Goal: Find specific page/section: Find specific page/section

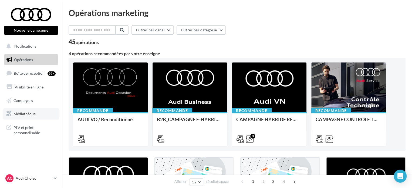
click at [31, 113] on span "Médiathèque" at bounding box center [25, 113] width 22 height 5
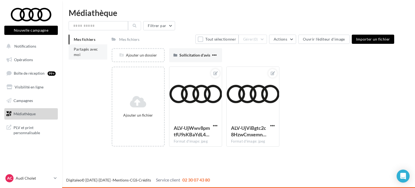
click at [83, 52] on li "Partagés avec moi" at bounding box center [88, 51] width 39 height 15
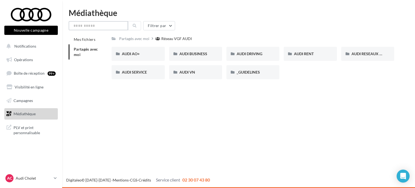
click at [90, 28] on input "text" at bounding box center [98, 25] width 59 height 9
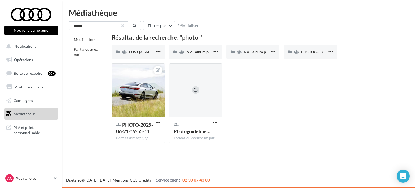
type input "*****"
click at [124, 26] on button "button" at bounding box center [123, 26] width 2 height 2
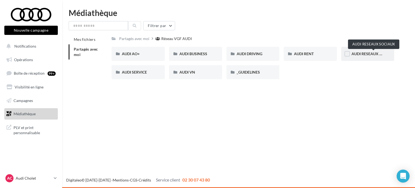
click at [360, 53] on span "AUDI RESEAUX SOCIAUX" at bounding box center [374, 53] width 45 height 5
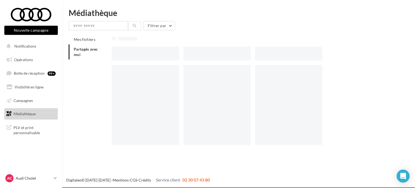
click at [360, 53] on div at bounding box center [255, 53] width 287 height 14
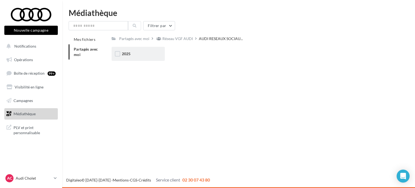
click at [143, 51] on div "2025" at bounding box center [138, 54] width 53 height 14
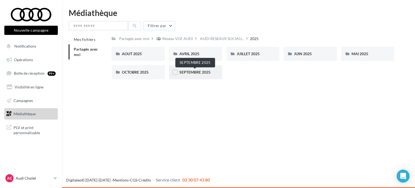
click at [195, 74] on span "SEPTEMBRE 2025" at bounding box center [194, 72] width 31 height 5
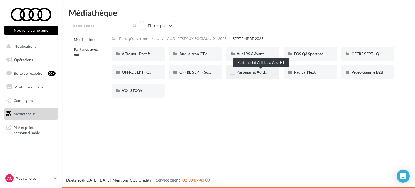
click at [252, 72] on span "Partenariat Adidas x Audi F1" at bounding box center [261, 72] width 49 height 5
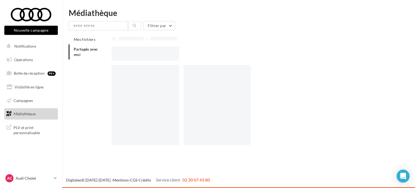
click at [252, 72] on div at bounding box center [220, 105] width 72 height 80
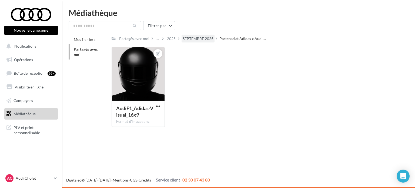
click at [209, 37] on div "SEPTEMBRE 2025" at bounding box center [198, 38] width 31 height 5
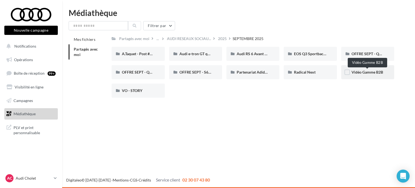
click at [361, 72] on span "Vidéo Gamme B2B" at bounding box center [368, 72] width 32 height 5
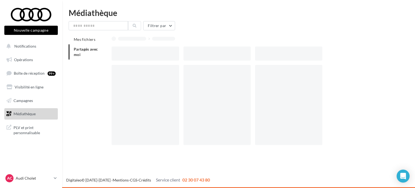
click at [361, 72] on div at bounding box center [255, 107] width 287 height 84
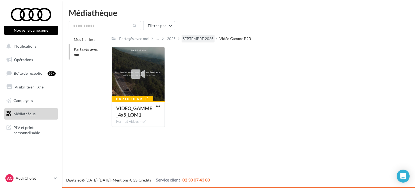
click at [207, 39] on div "SEPTEMBRE 2025" at bounding box center [198, 38] width 31 height 5
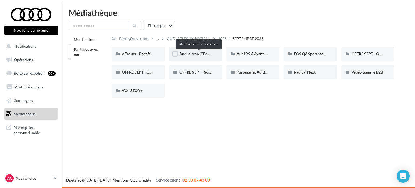
click at [196, 55] on span "Audi e-tron GT quattro" at bounding box center [198, 53] width 39 height 5
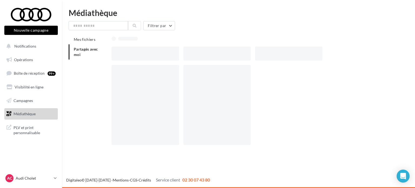
click at [196, 55] on div at bounding box center [217, 53] width 67 height 14
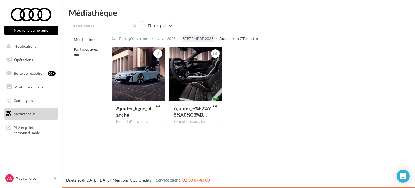
click at [195, 38] on div "SEPTEMBRE 2025" at bounding box center [198, 38] width 31 height 5
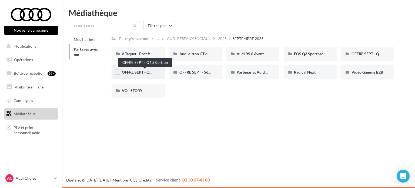
click at [144, 73] on span "OFFRE SEPT - Q6 SB e-tron" at bounding box center [145, 72] width 46 height 5
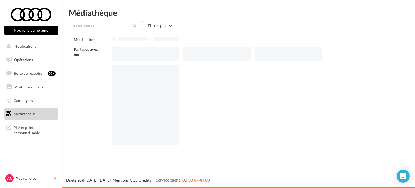
click at [144, 73] on div at bounding box center [145, 105] width 67 height 80
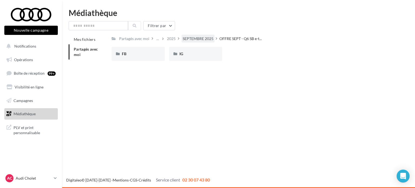
click at [198, 39] on div "SEPTEMBRE 2025" at bounding box center [198, 38] width 31 height 5
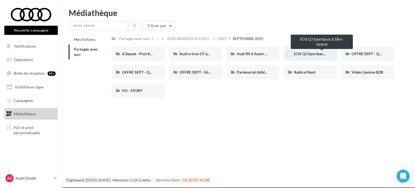
click at [305, 52] on span "EOS Q3 Sportback & SB e-Hybrid" at bounding box center [322, 53] width 56 height 5
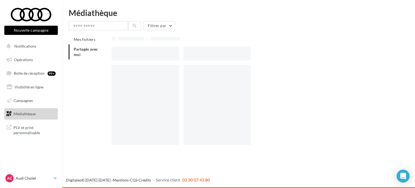
click at [305, 52] on div at bounding box center [255, 53] width 287 height 14
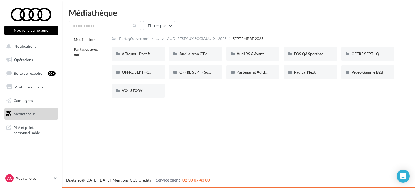
click at [196, 17] on div "Médiathèque Filtrer par Mes fichiers Partagés avec moi Partagés avec moi ... AU…" at bounding box center [238, 55] width 353 height 93
click at [96, 27] on input "text" at bounding box center [98, 25] width 59 height 9
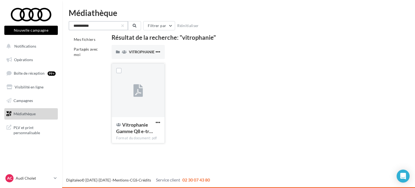
type input "**********"
click at [149, 92] on div at bounding box center [138, 91] width 52 height 54
click at [138, 50] on span "VITROPHANIE" at bounding box center [142, 51] width 26 height 5
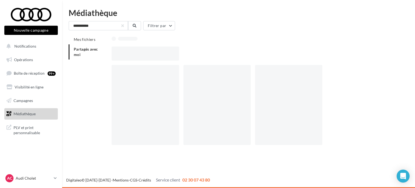
click at [138, 50] on div at bounding box center [145, 53] width 67 height 14
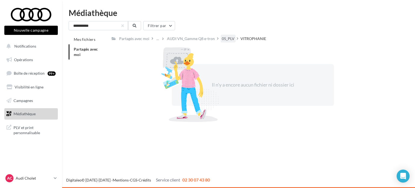
click at [226, 38] on div "05_PLV" at bounding box center [228, 38] width 13 height 5
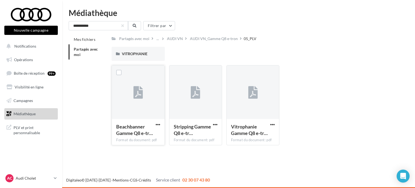
click at [152, 97] on div at bounding box center [138, 92] width 52 height 54
click at [159, 126] on span "button" at bounding box center [158, 124] width 5 height 5
click at [187, 161] on div "Nouvelle campagne Nouvelle campagne Notifications Opérations Boîte de réception…" at bounding box center [207, 94] width 415 height 188
